Goal: Obtain resource: Download file/media

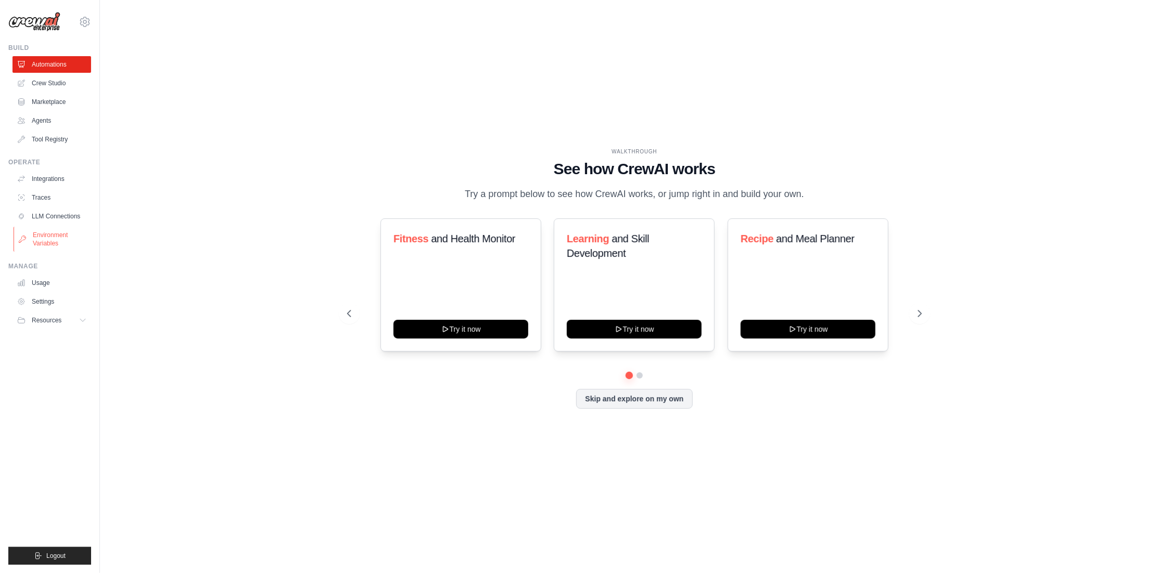
click at [50, 242] on link "Environment Variables" at bounding box center [53, 239] width 79 height 25
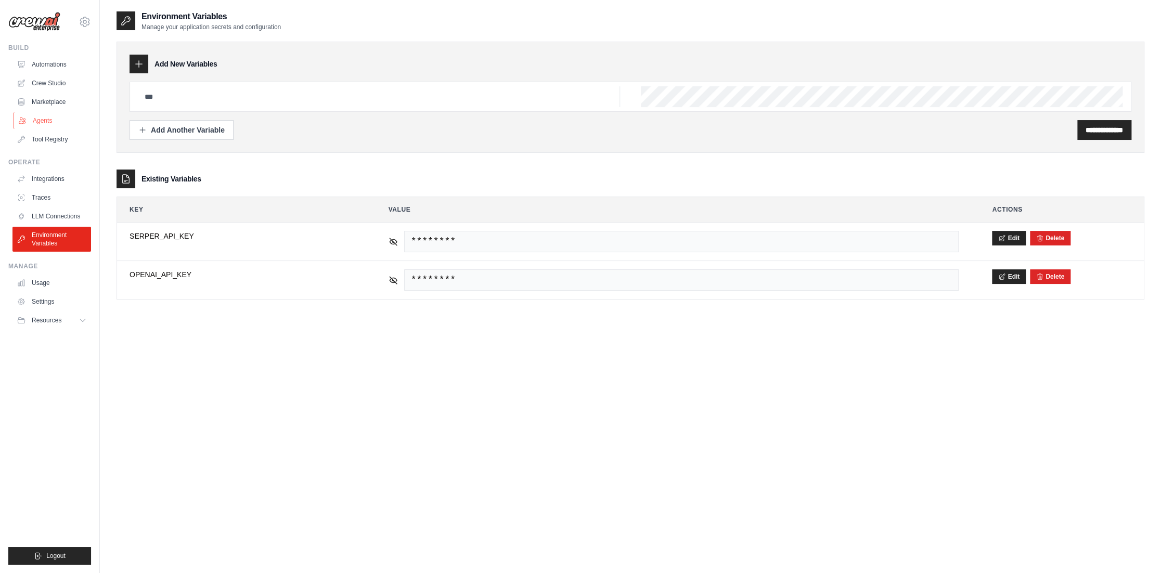
click at [45, 122] on link "Agents" at bounding box center [53, 120] width 79 height 17
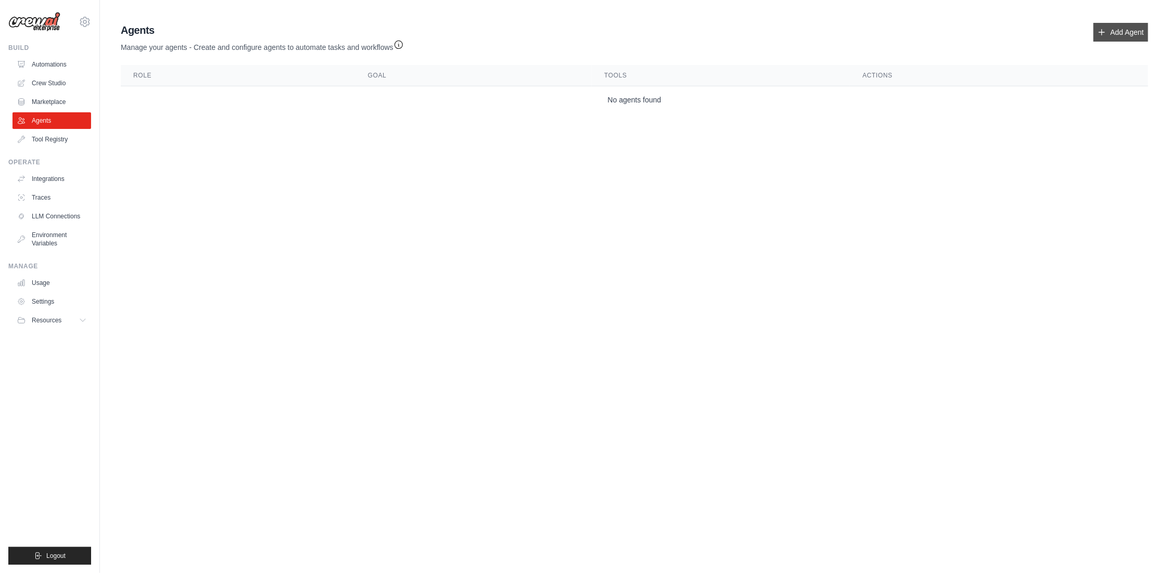
click at [1123, 35] on link "Add Agent" at bounding box center [1120, 32] width 55 height 19
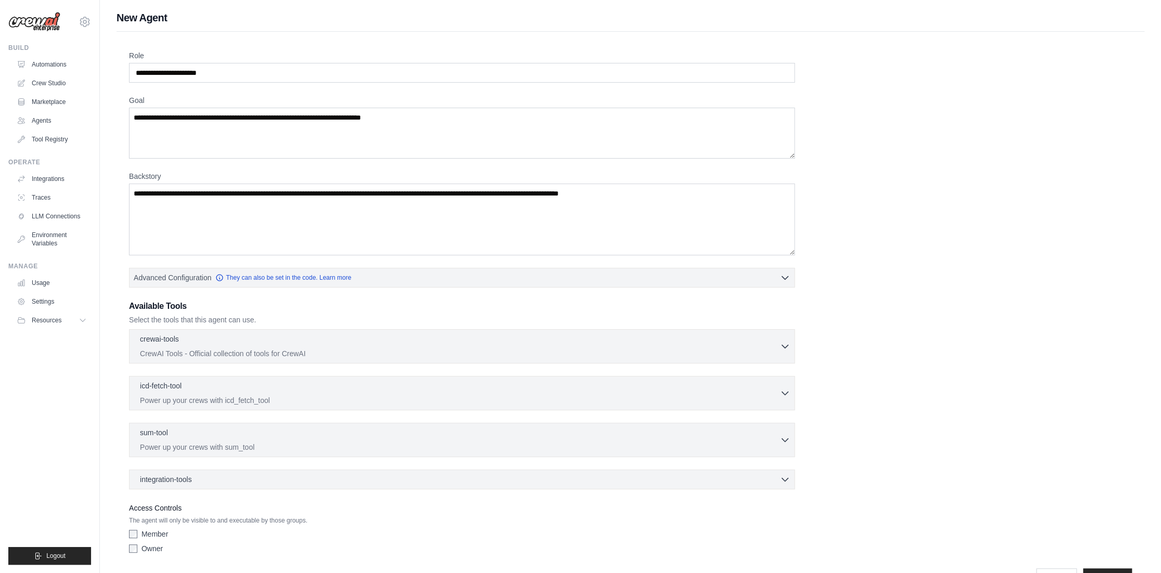
scroll to position [30, 0]
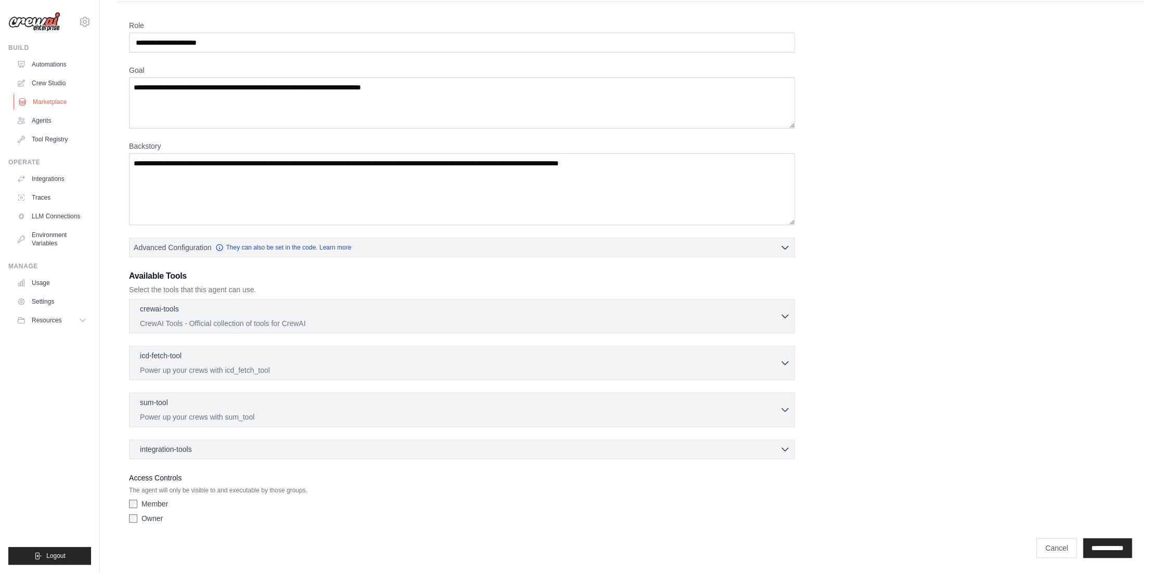
click at [37, 103] on link "Marketplace" at bounding box center [53, 102] width 79 height 17
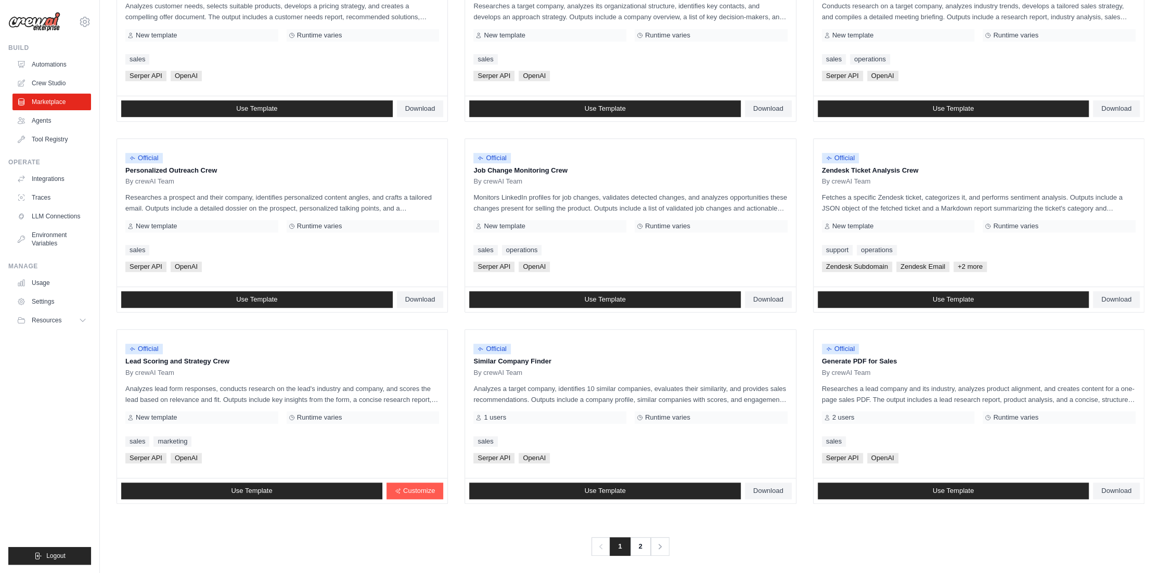
scroll to position [389, 0]
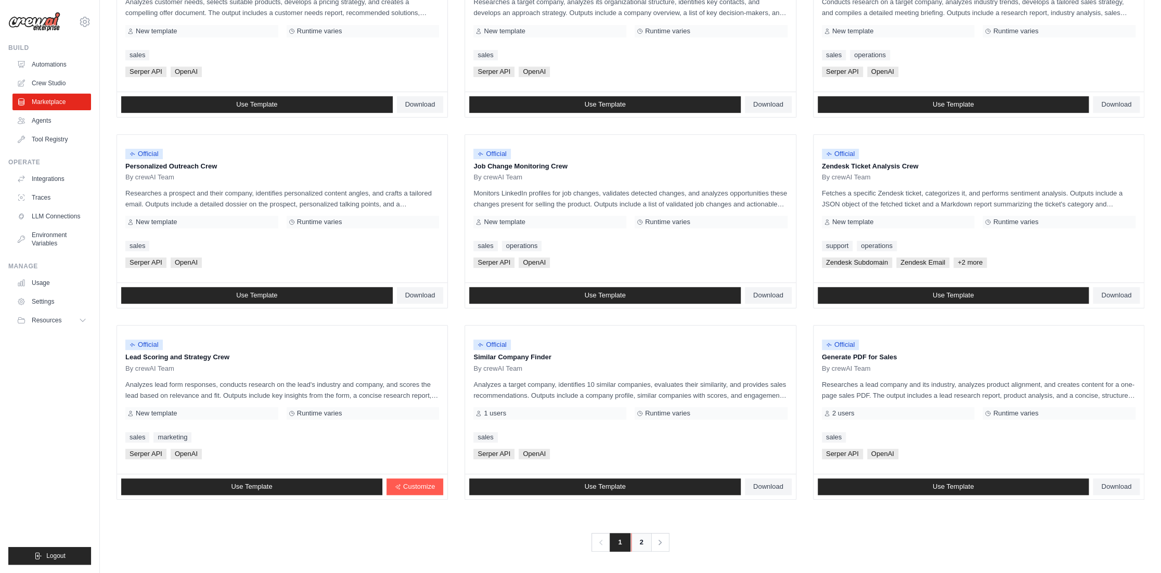
click at [642, 546] on link "2" at bounding box center [641, 542] width 21 height 19
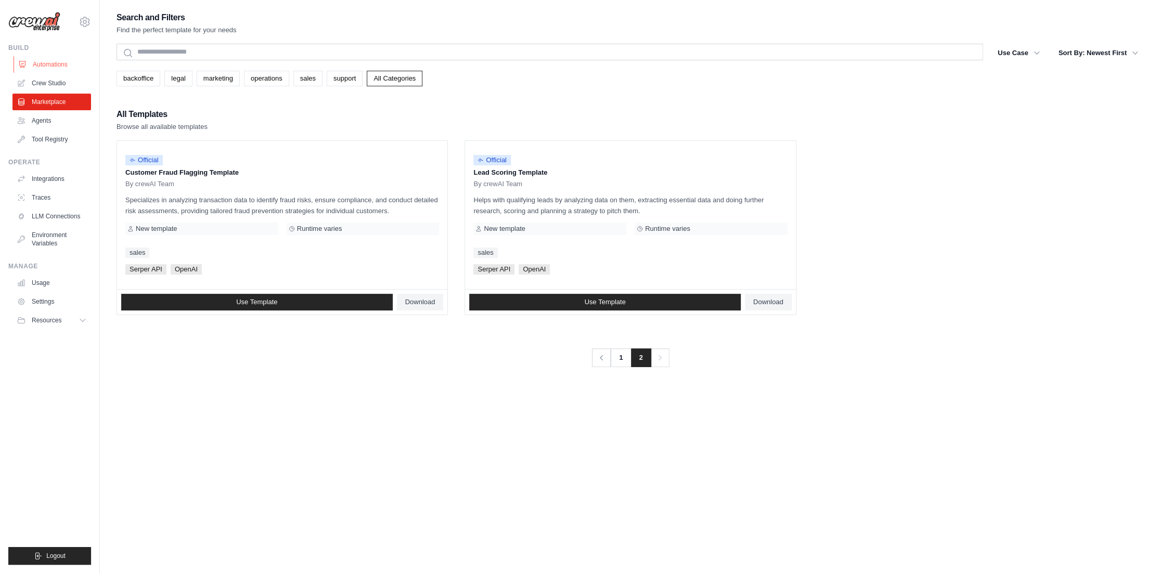
click at [43, 63] on link "Automations" at bounding box center [53, 64] width 79 height 17
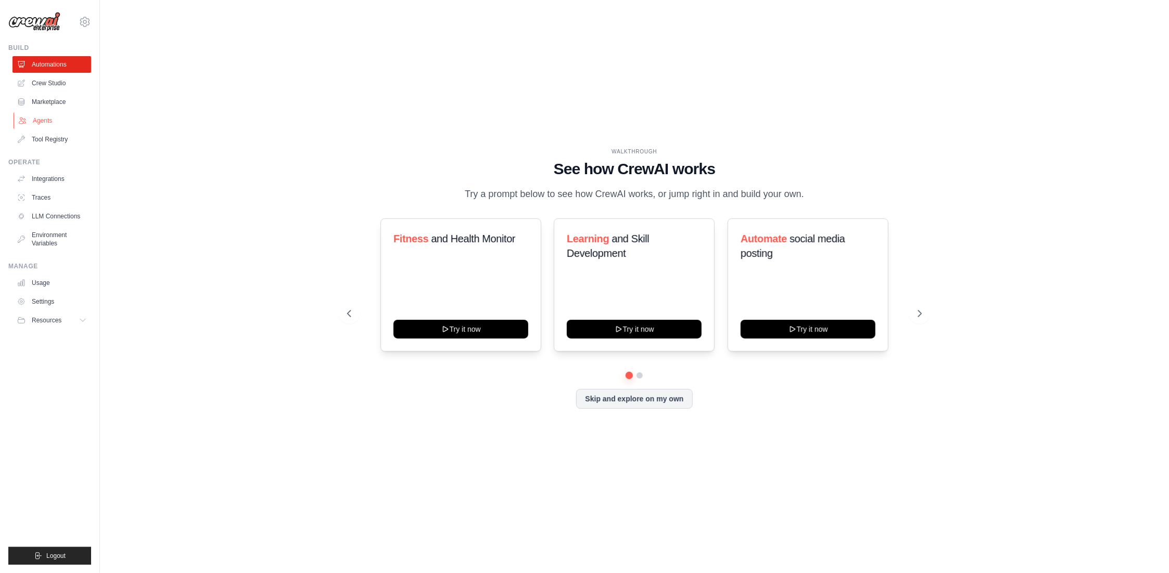
click at [24, 117] on icon at bounding box center [22, 121] width 8 height 8
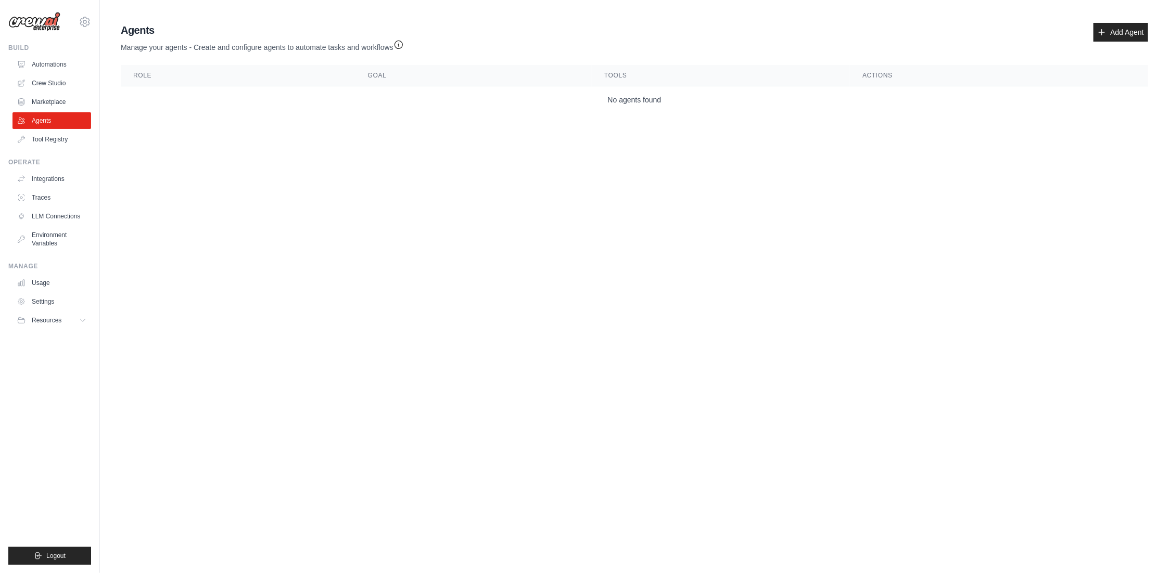
click at [961, 305] on body "[EMAIL_ADDRESS][DOMAIN_NAME] Settings Build Automations Crew Studio GitHub" at bounding box center [584, 286] width 1169 height 573
click at [36, 104] on link "Marketplace" at bounding box center [53, 102] width 79 height 17
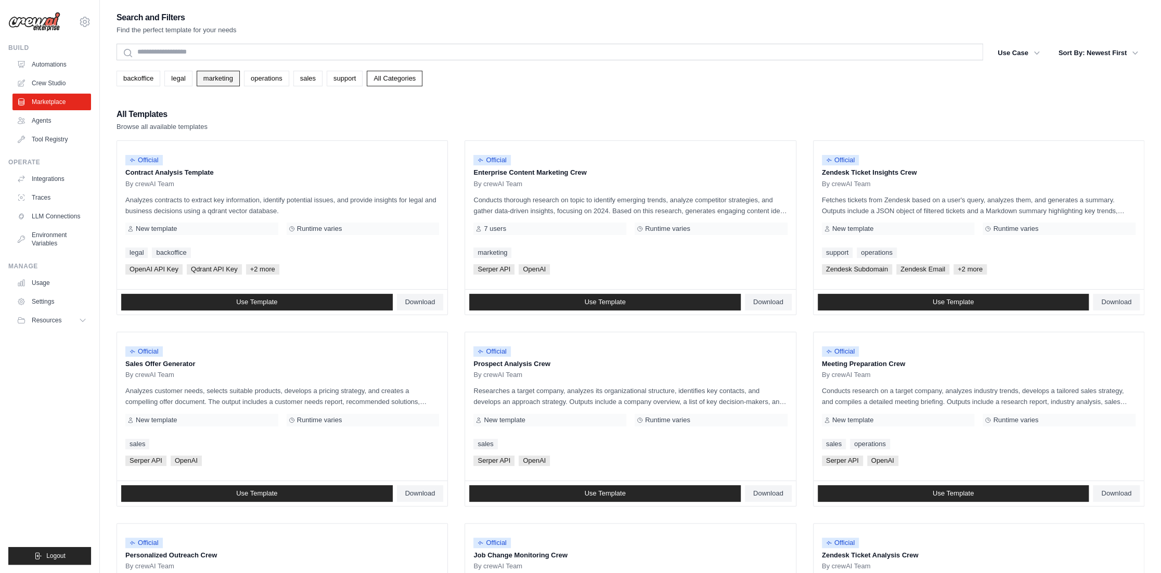
click at [226, 83] on link "marketing" at bounding box center [218, 79] width 43 height 16
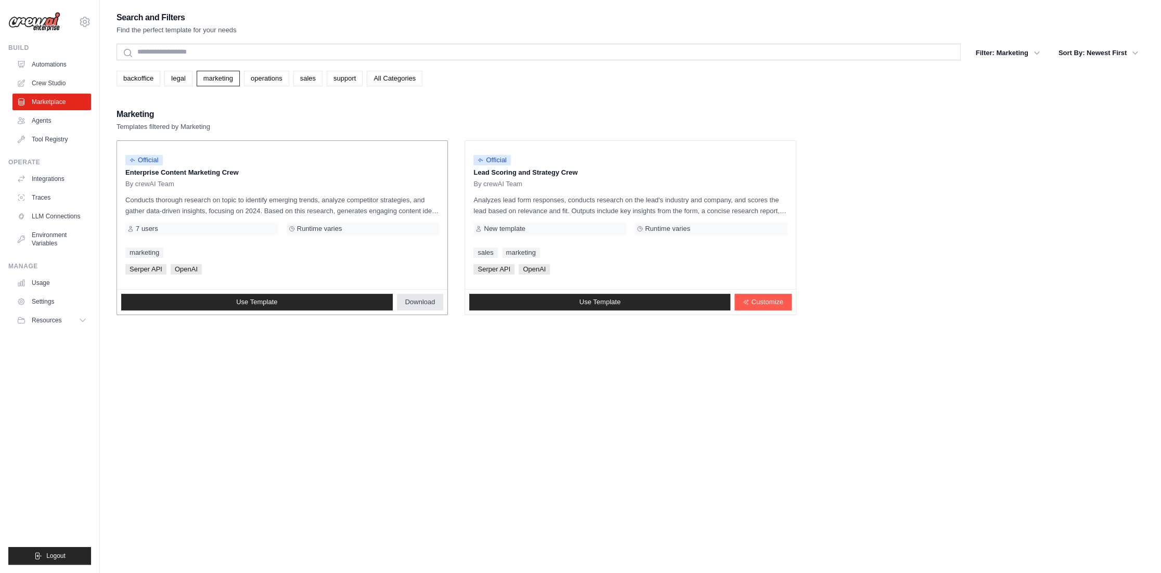
click at [431, 301] on span "Download" at bounding box center [420, 302] width 30 height 8
click at [31, 67] on link "Automations" at bounding box center [53, 64] width 79 height 17
